Goal: Understand process/instructions: Learn about a topic

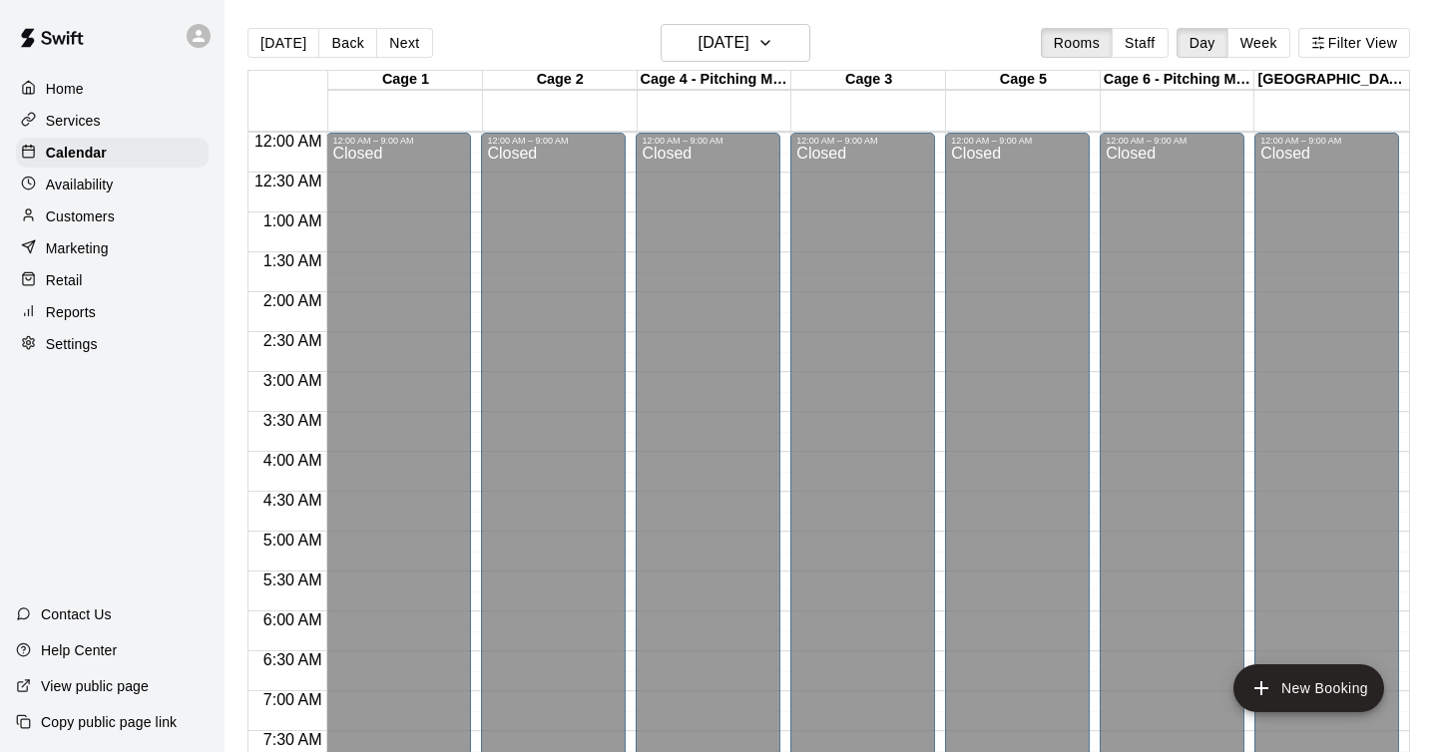
scroll to position [1087, 0]
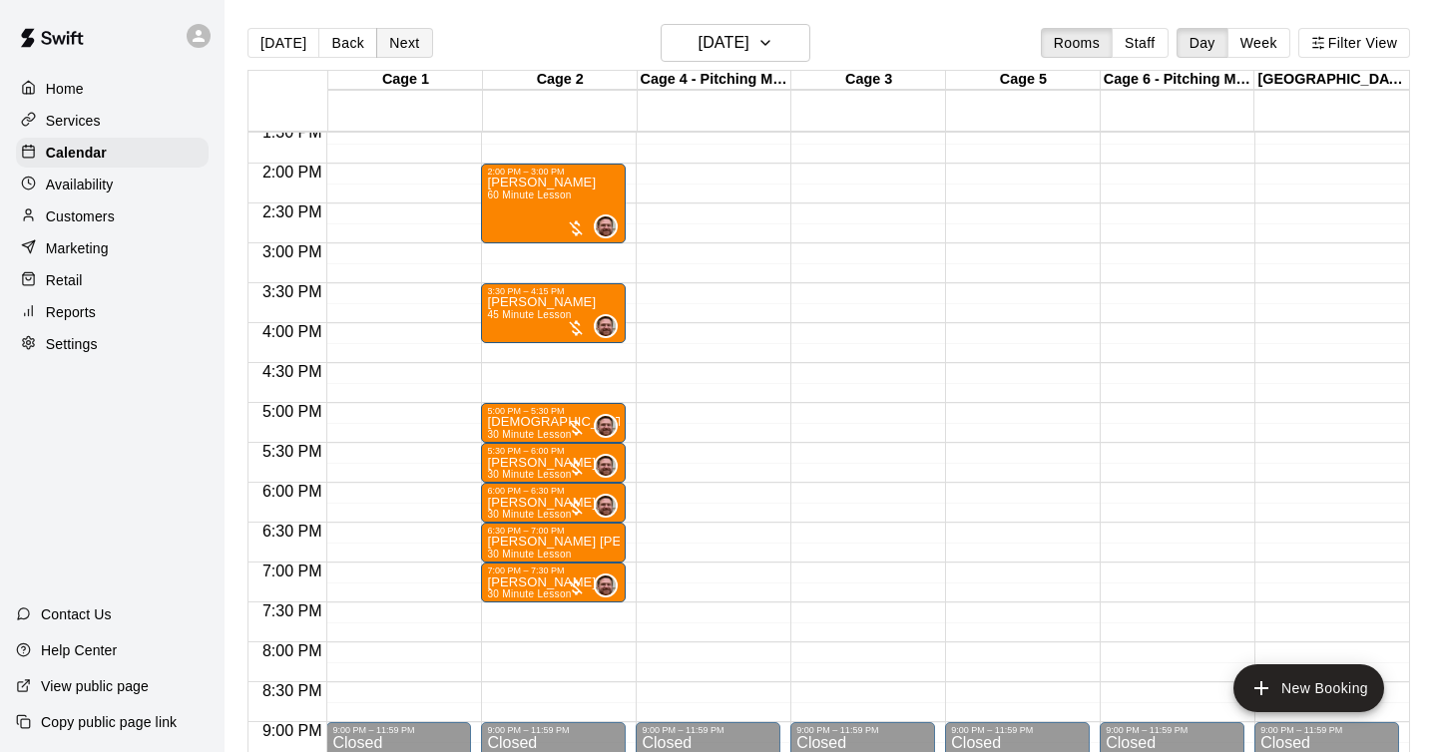
click at [400, 39] on button "Next" at bounding box center [404, 43] width 56 height 30
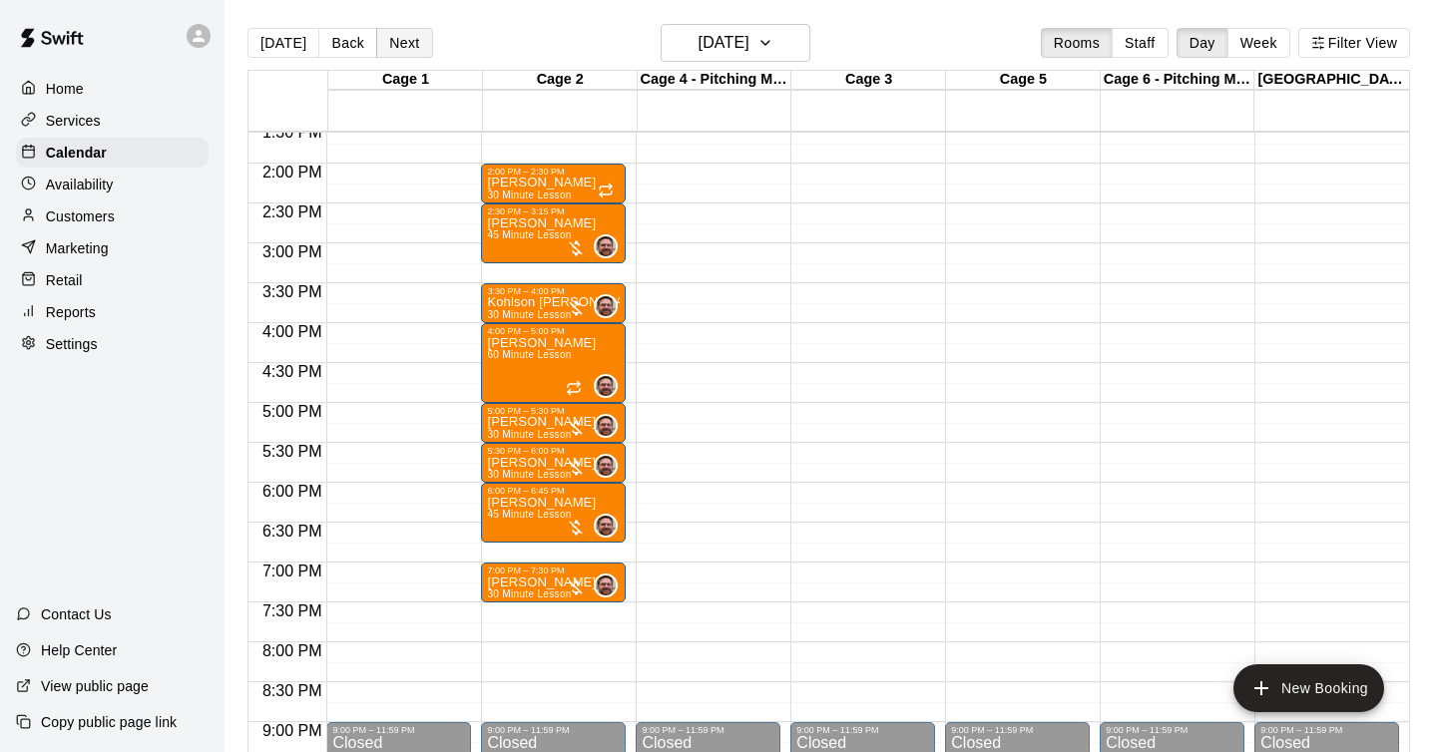
click at [400, 39] on button "Next" at bounding box center [404, 43] width 56 height 30
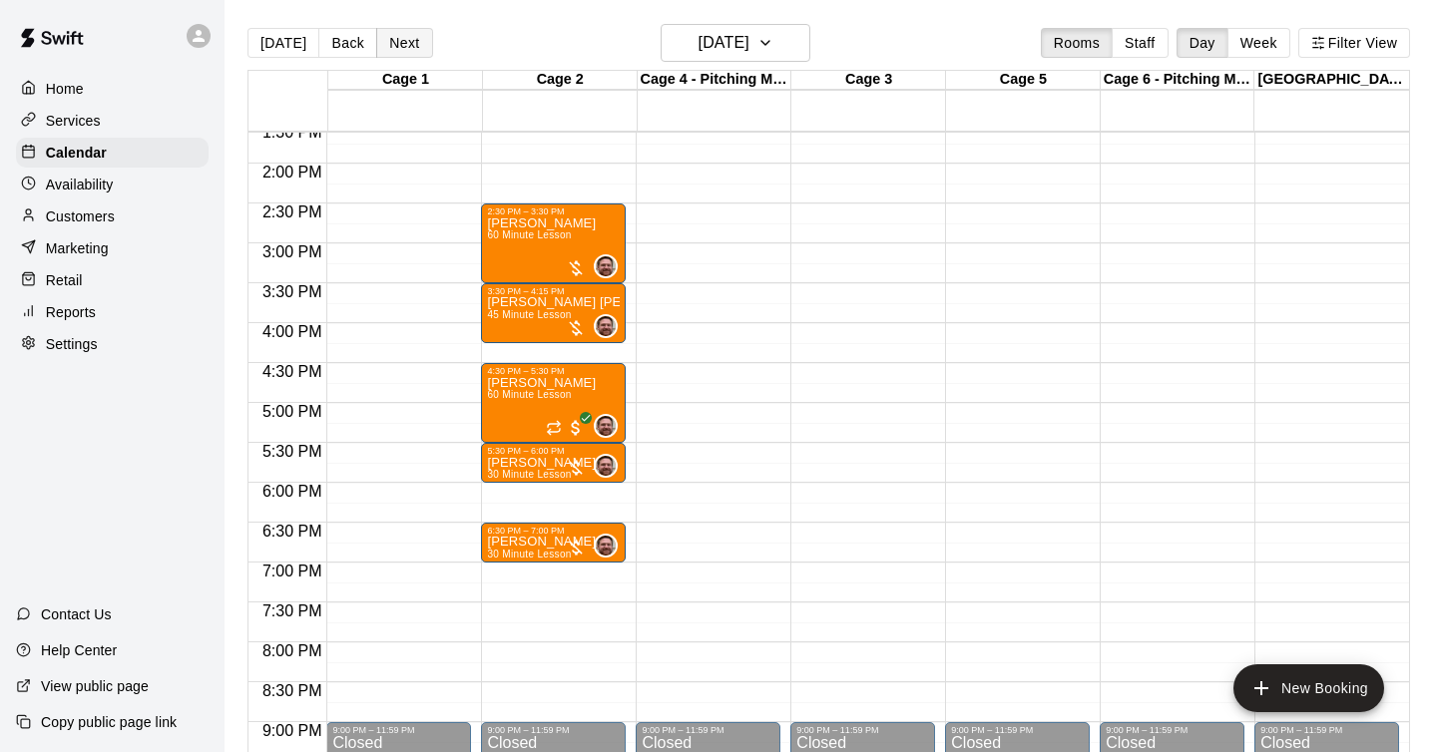
click at [400, 39] on button "Next" at bounding box center [404, 43] width 56 height 30
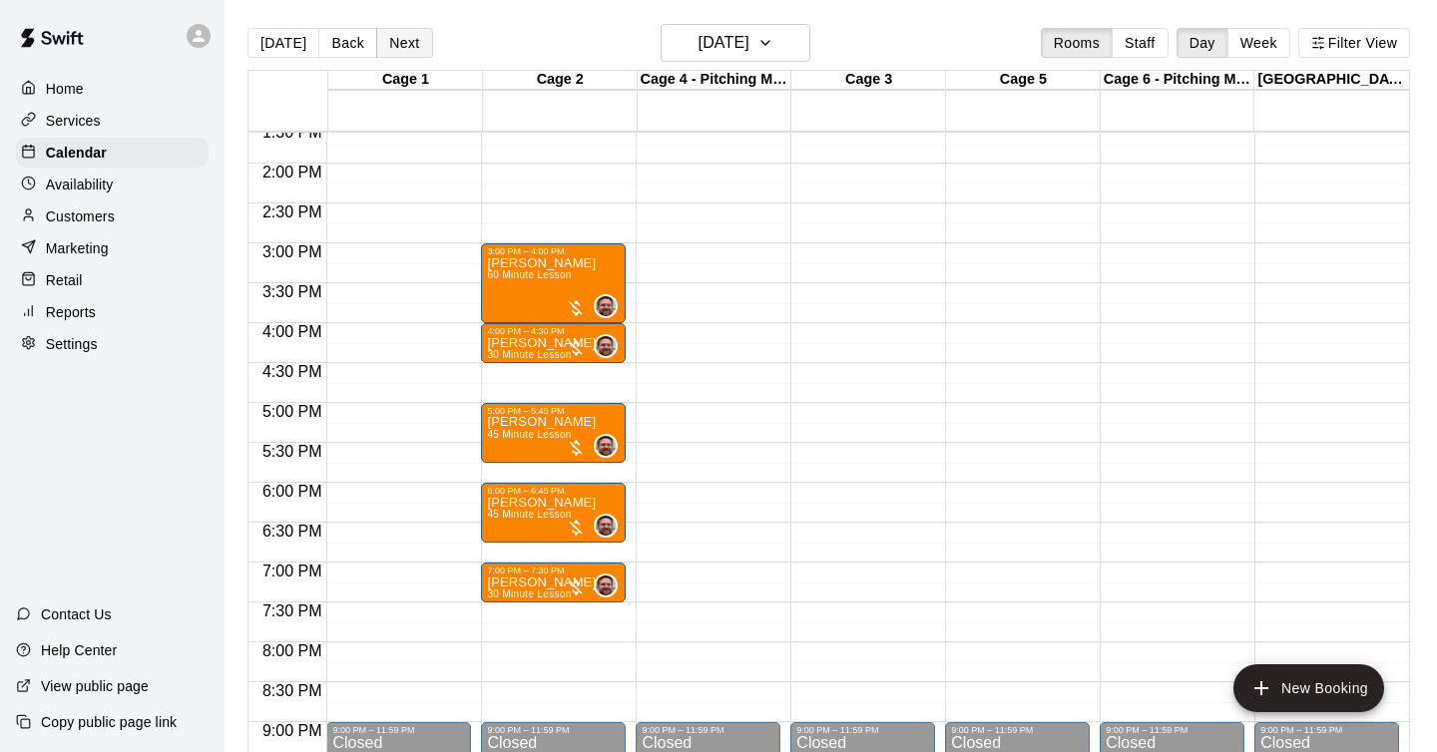
click at [400, 39] on button "Next" at bounding box center [404, 43] width 56 height 30
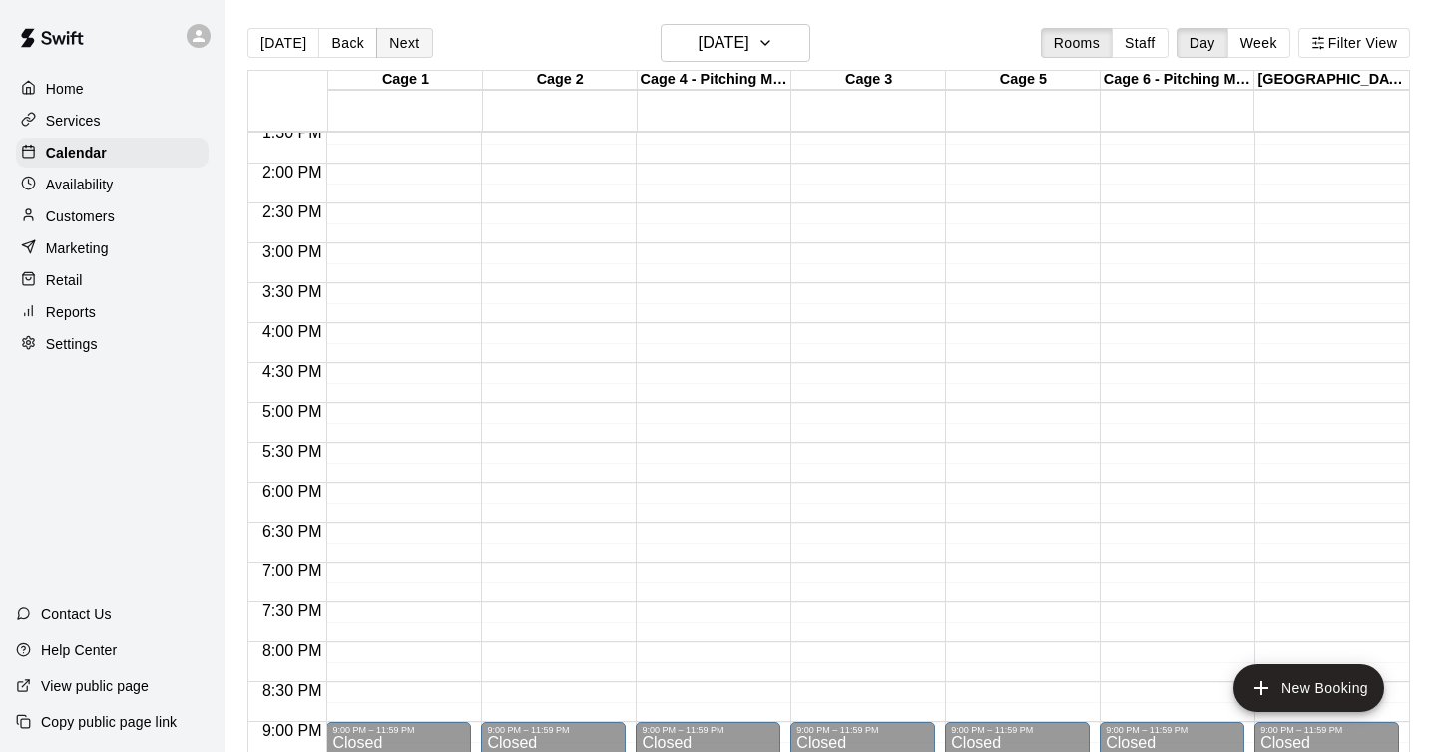
click at [400, 39] on button "Next" at bounding box center [404, 43] width 56 height 30
click at [347, 44] on button "Back" at bounding box center [347, 43] width 59 height 30
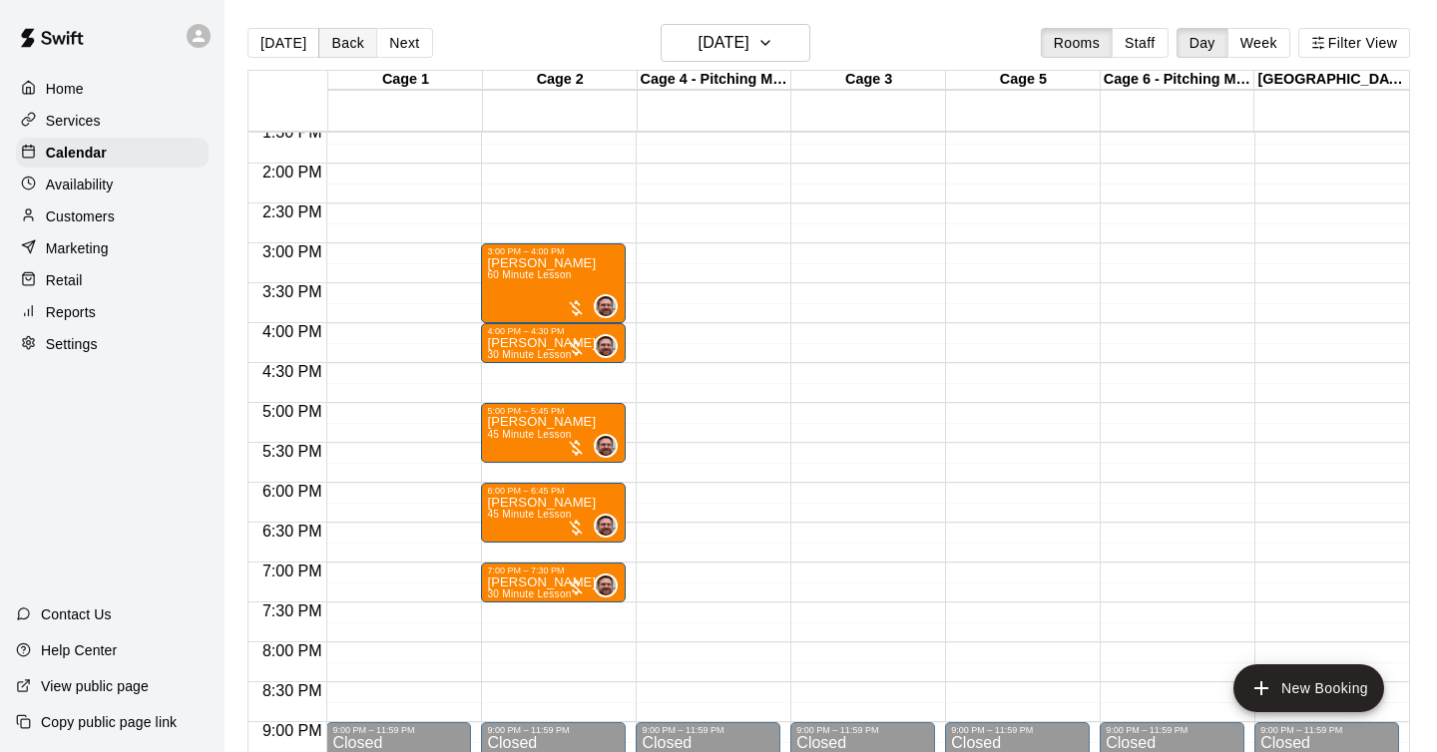
click at [347, 44] on button "Back" at bounding box center [347, 43] width 59 height 30
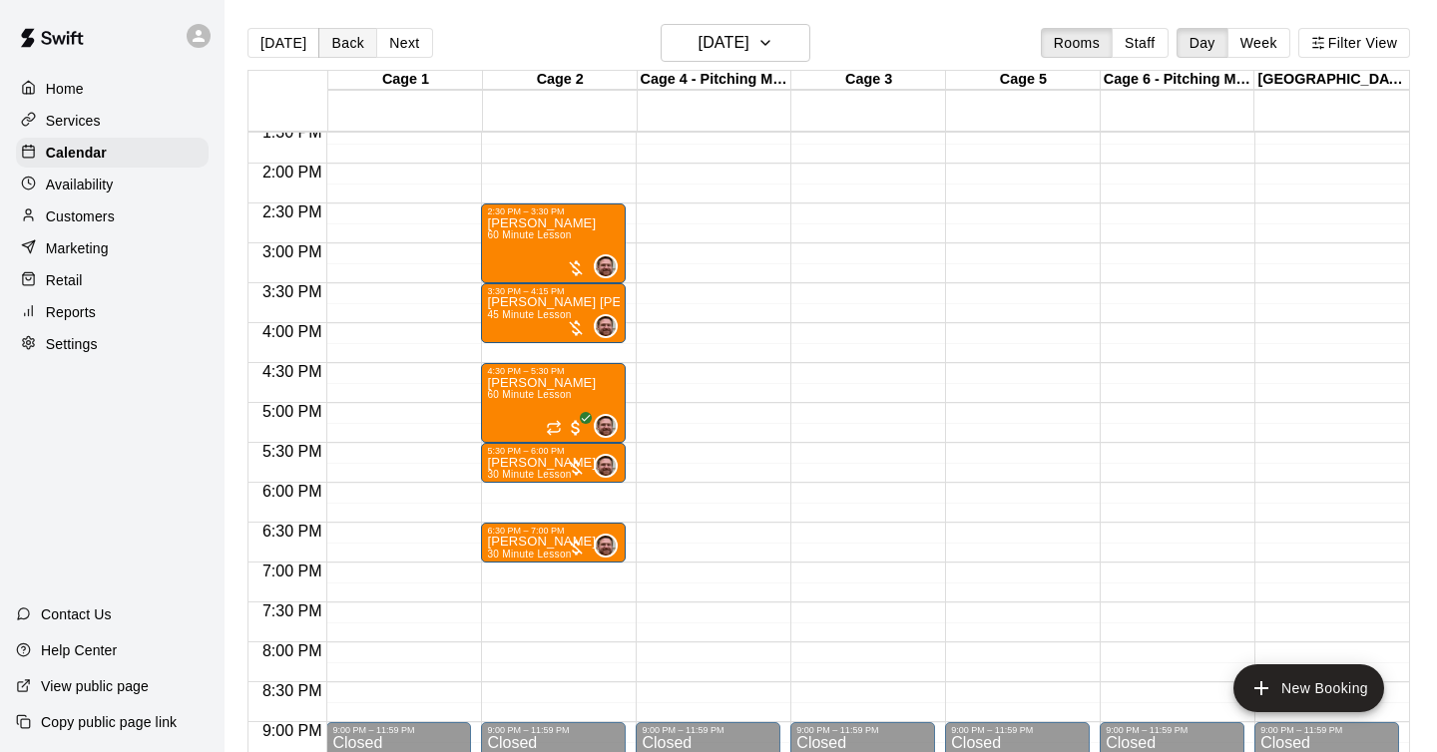
click at [347, 44] on button "Back" at bounding box center [347, 43] width 59 height 30
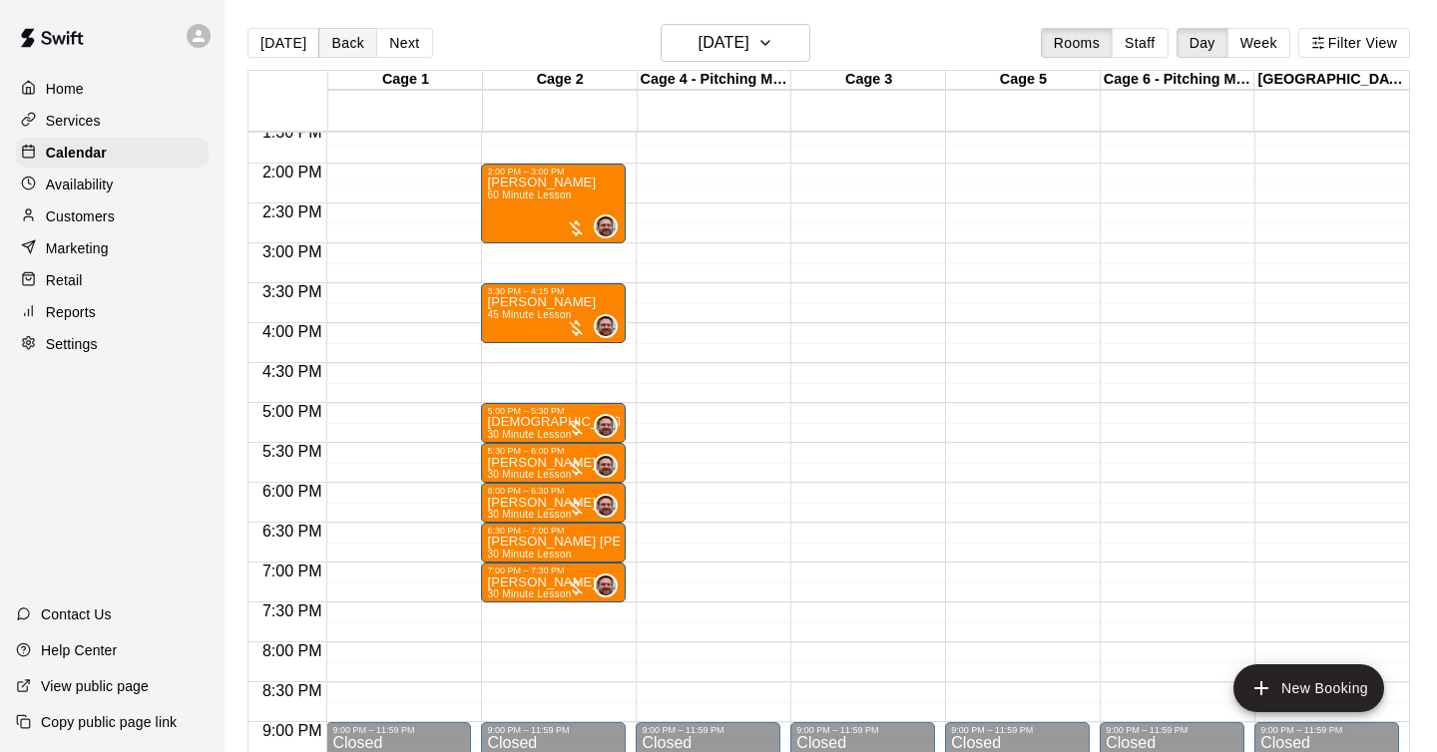
click at [347, 44] on button "Back" at bounding box center [347, 43] width 59 height 30
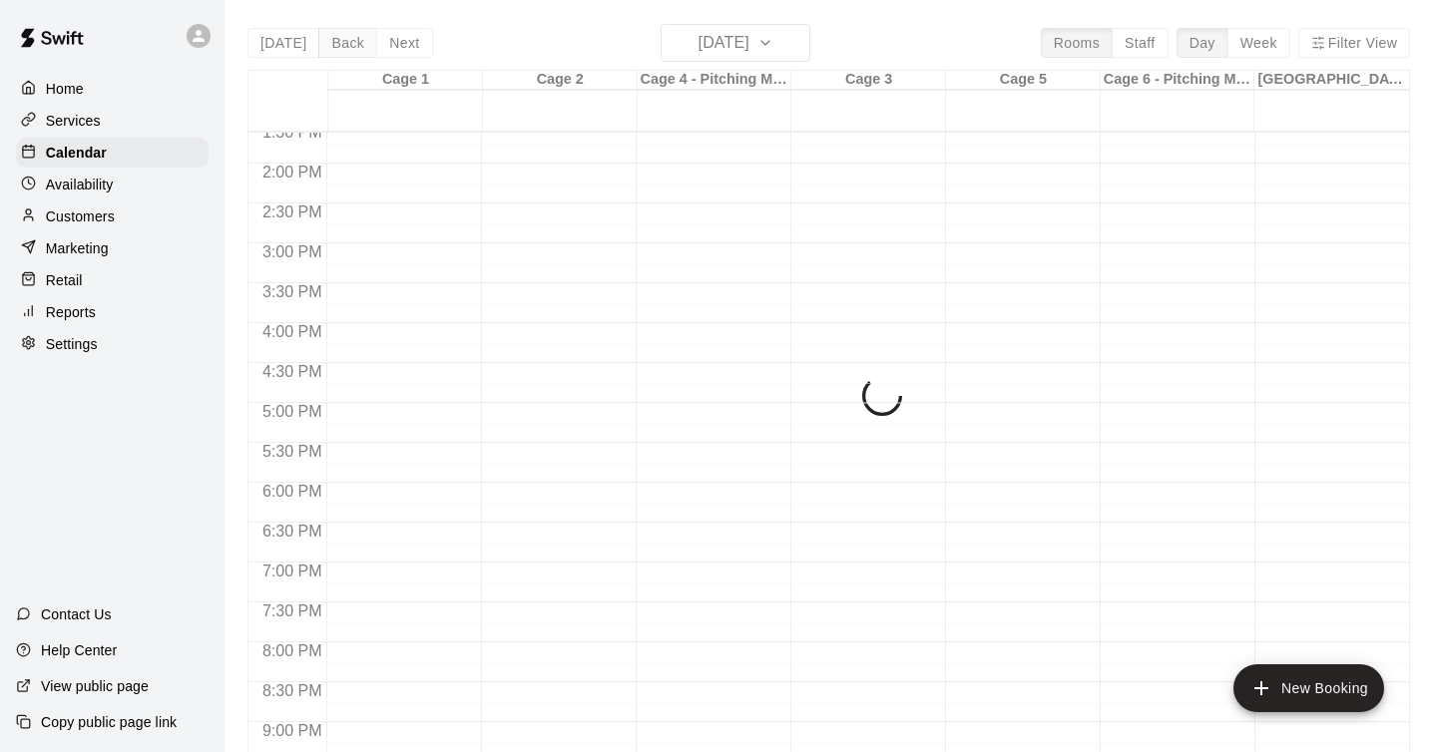
click at [347, 44] on div "[DATE] Back [DATE][DATE] Rooms Staff Day Week Filter View Cage 1 22 Mon Cage 2 …" at bounding box center [828, 400] width 1163 height 752
